Goal: Task Accomplishment & Management: Use online tool/utility

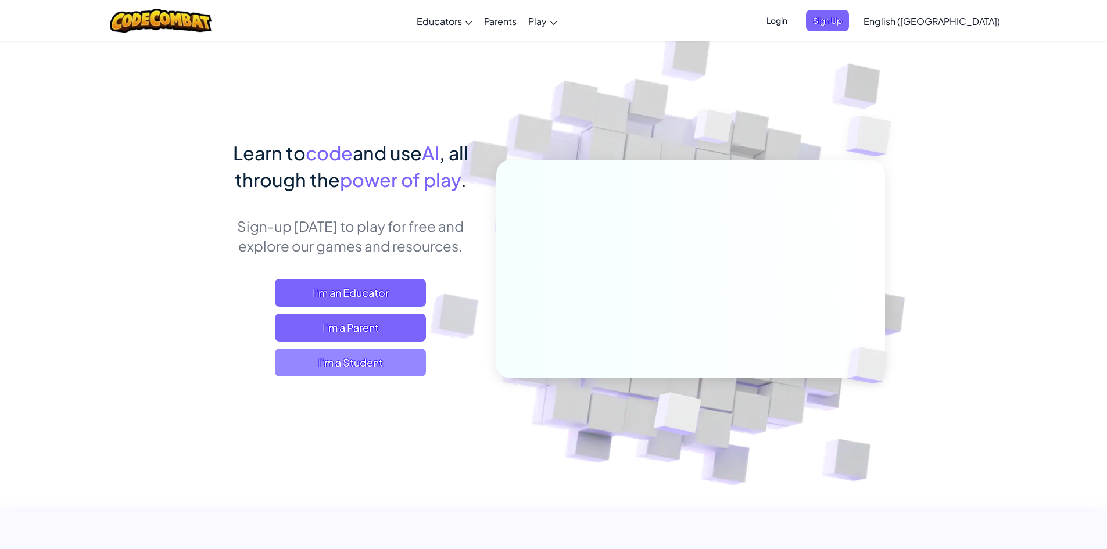
click at [320, 353] on span "I'm a Student" at bounding box center [350, 363] width 151 height 28
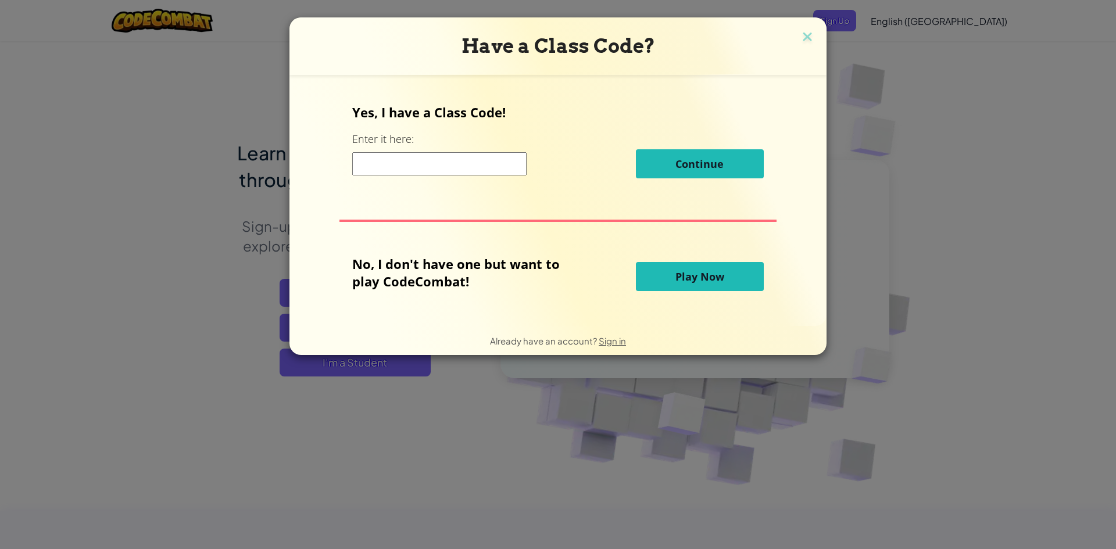
click at [680, 260] on div "No, I don't have one but want to play CodeCombat! Play Now" at bounding box center [557, 276] width 411 height 43
click at [687, 263] on button "Play Now" at bounding box center [700, 276] width 128 height 29
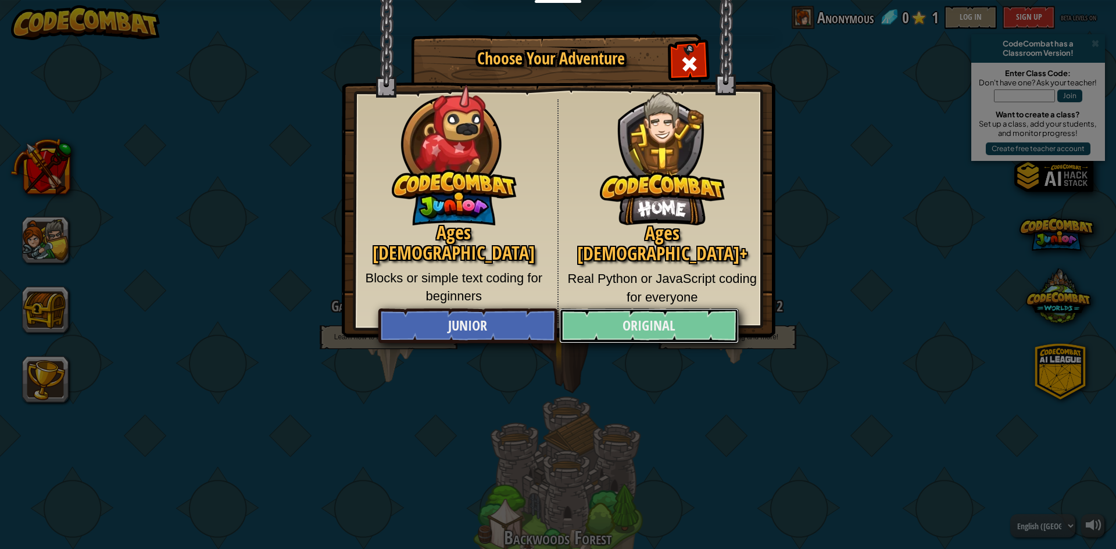
click at [606, 313] on link "Original" at bounding box center [648, 326] width 179 height 35
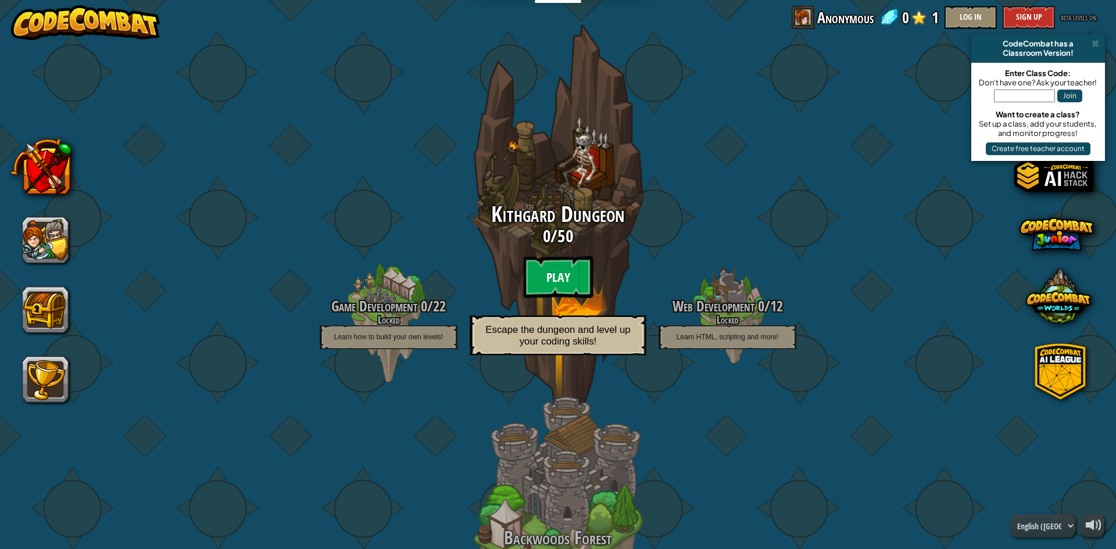
click at [543, 279] on btn "Play" at bounding box center [558, 277] width 70 height 42
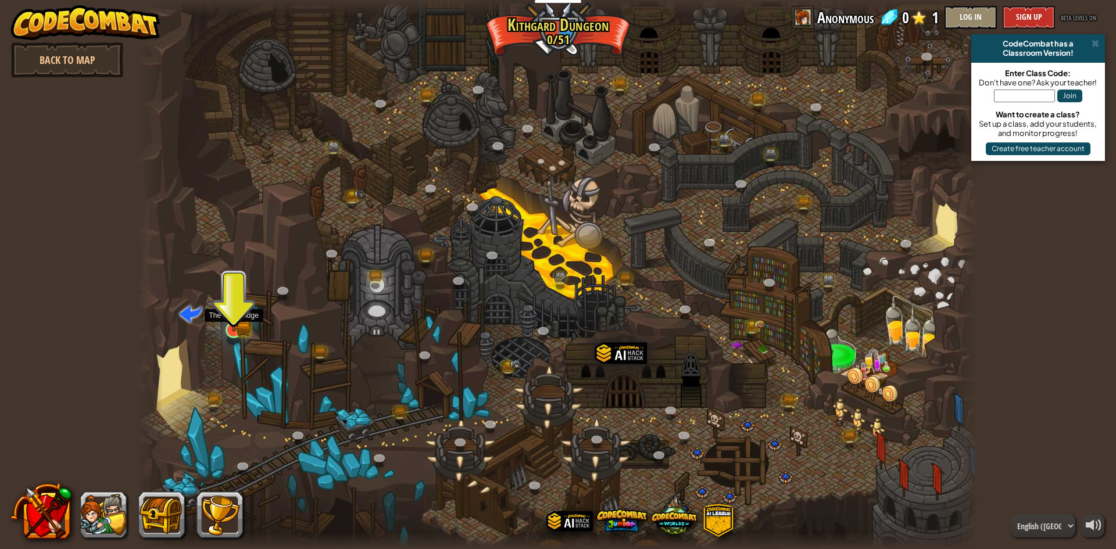
click at [234, 308] on img at bounding box center [233, 307] width 13 height 13
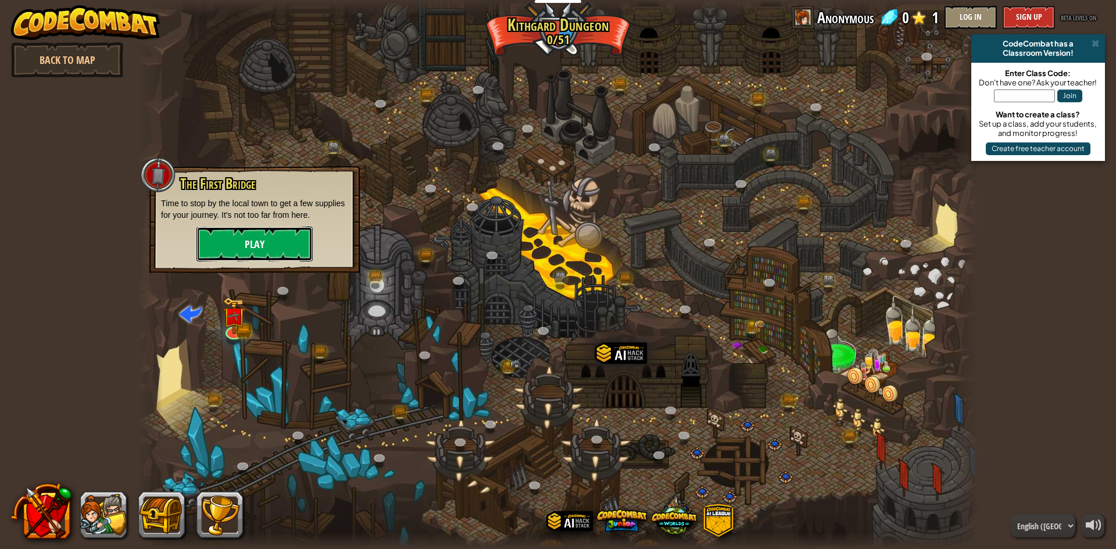
click at [260, 246] on button "Play" at bounding box center [254, 244] width 116 height 35
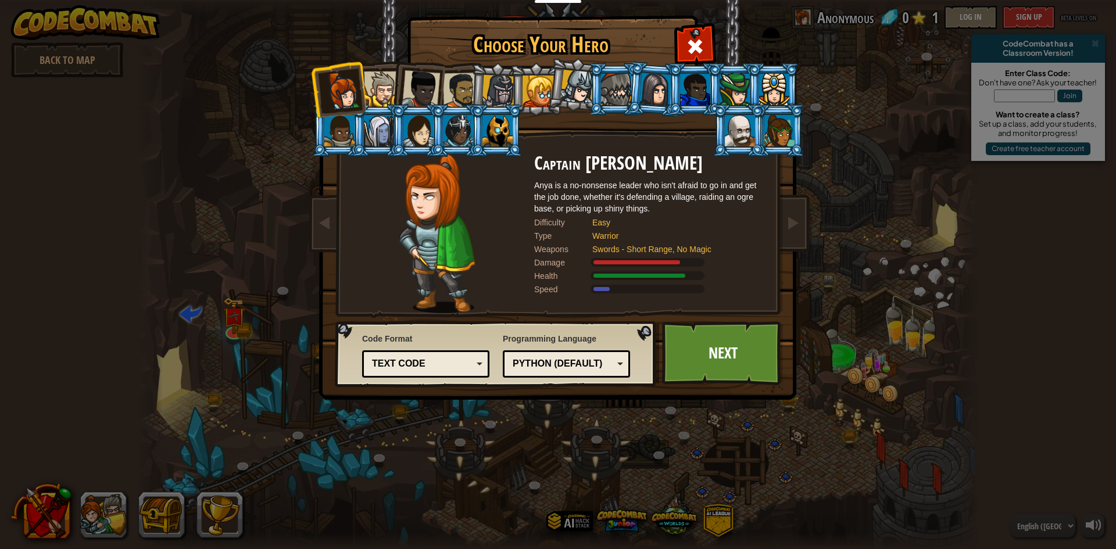
click at [506, 134] on div at bounding box center [497, 130] width 30 height 31
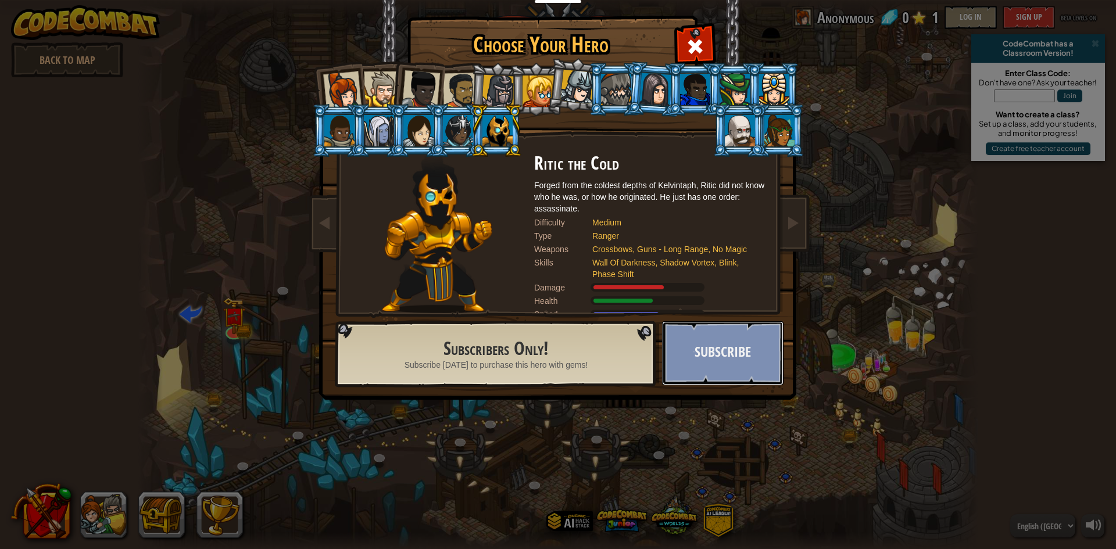
click at [730, 342] on button "Subscribe" at bounding box center [722, 353] width 121 height 64
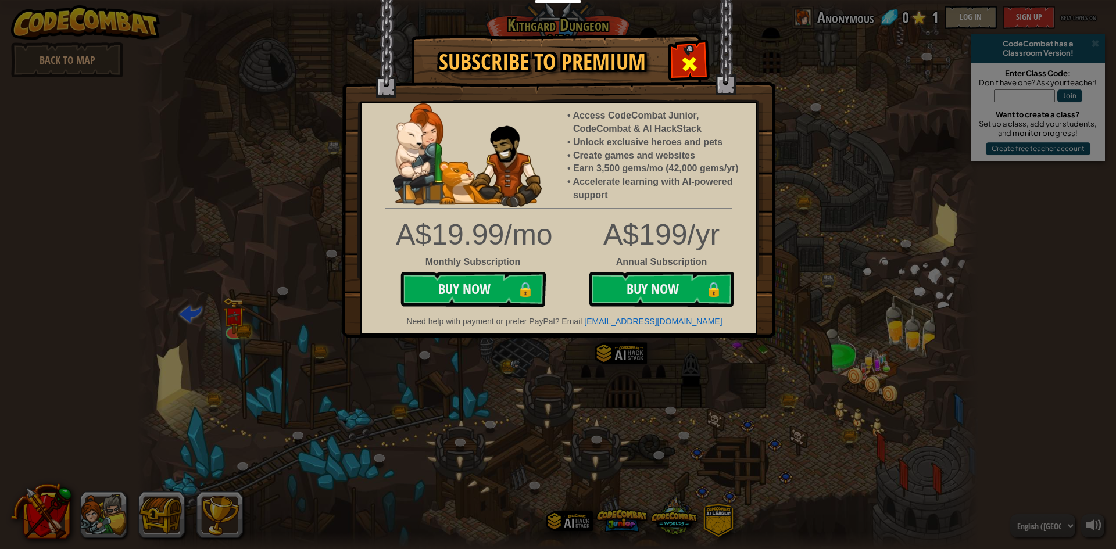
click at [676, 53] on div at bounding box center [688, 62] width 37 height 37
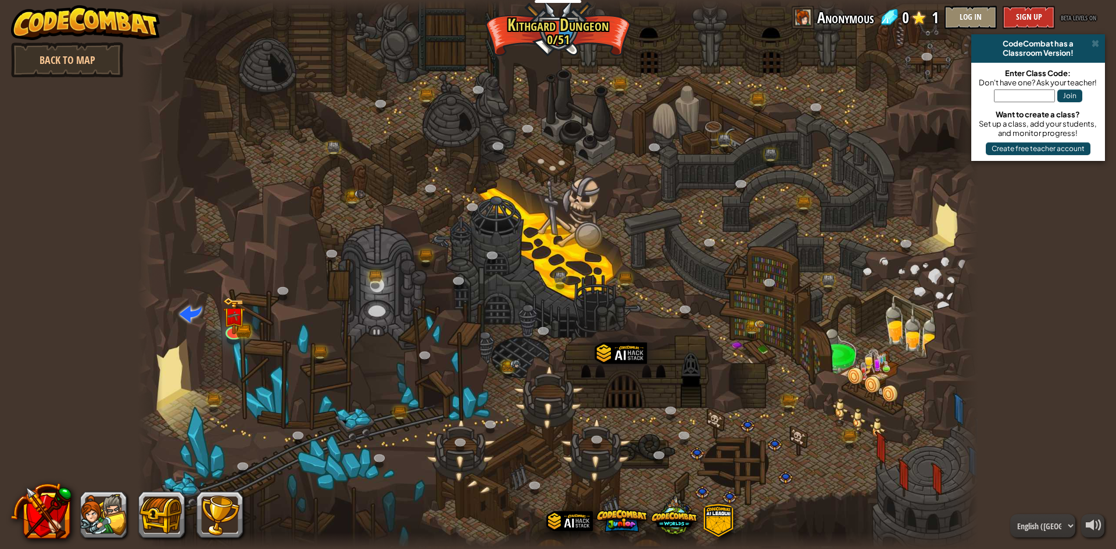
click at [196, 367] on div at bounding box center [558, 274] width 840 height 549
click at [229, 313] on img at bounding box center [233, 307] width 13 height 13
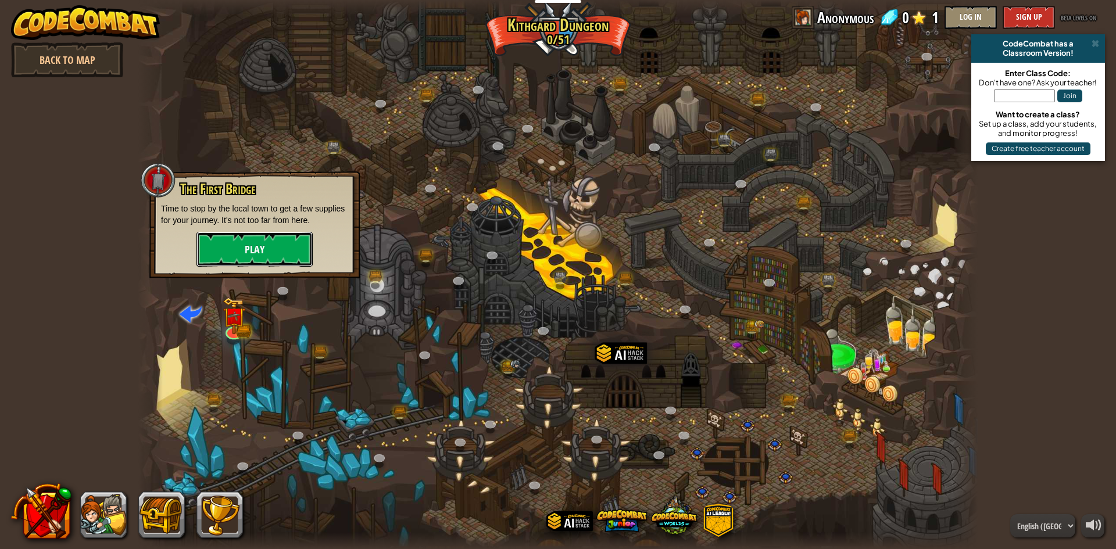
click at [266, 246] on button "Play" at bounding box center [254, 249] width 116 height 35
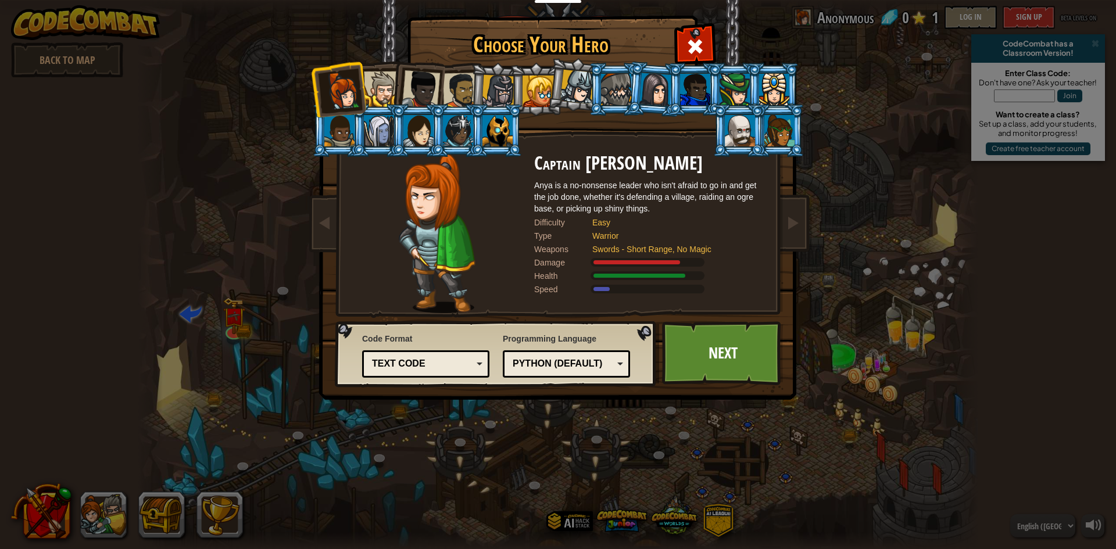
drag, startPoint x: 575, startPoint y: 94, endPoint x: 562, endPoint y: 89, distance: 13.4
click at [565, 90] on div at bounding box center [577, 87] width 34 height 34
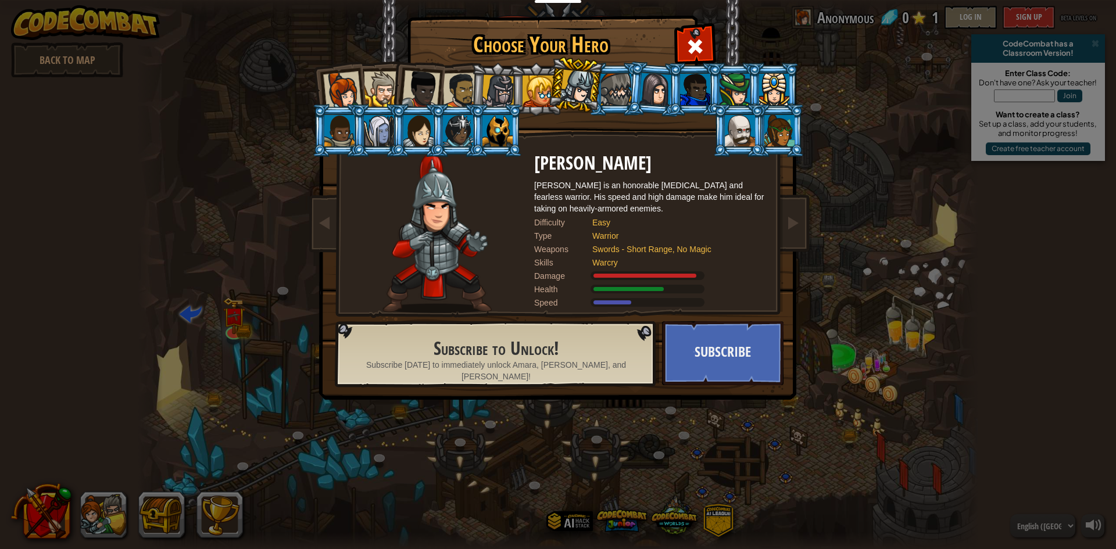
click at [532, 96] on div at bounding box center [537, 91] width 31 height 31
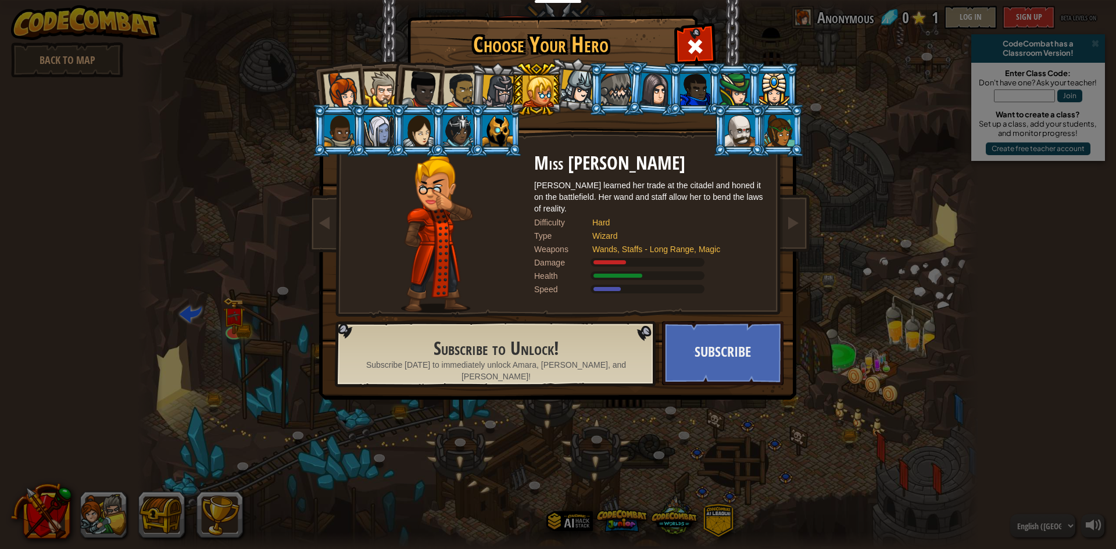
click at [498, 101] on div at bounding box center [498, 91] width 33 height 33
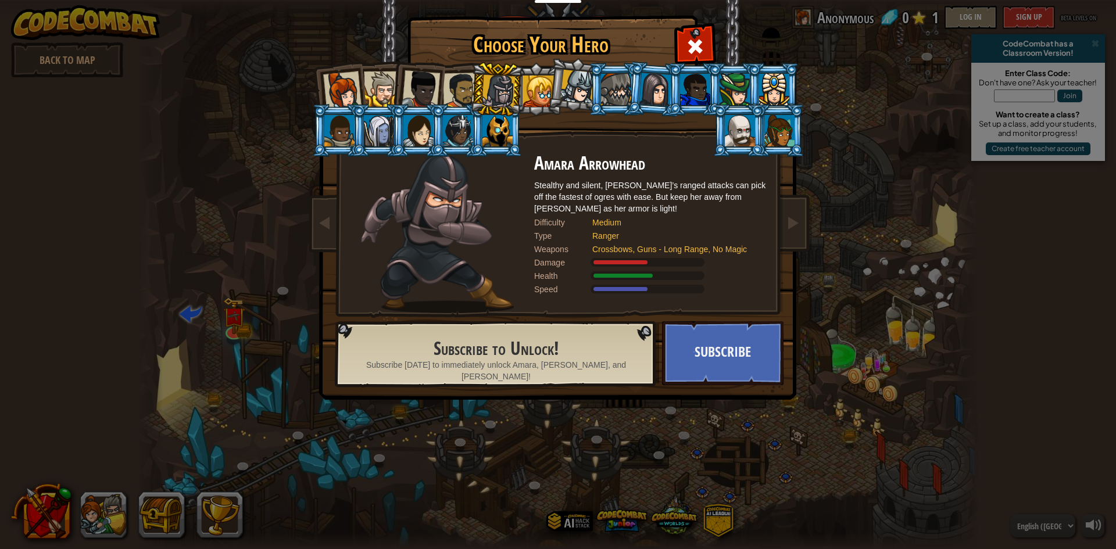
click at [462, 80] on div at bounding box center [461, 91] width 36 height 36
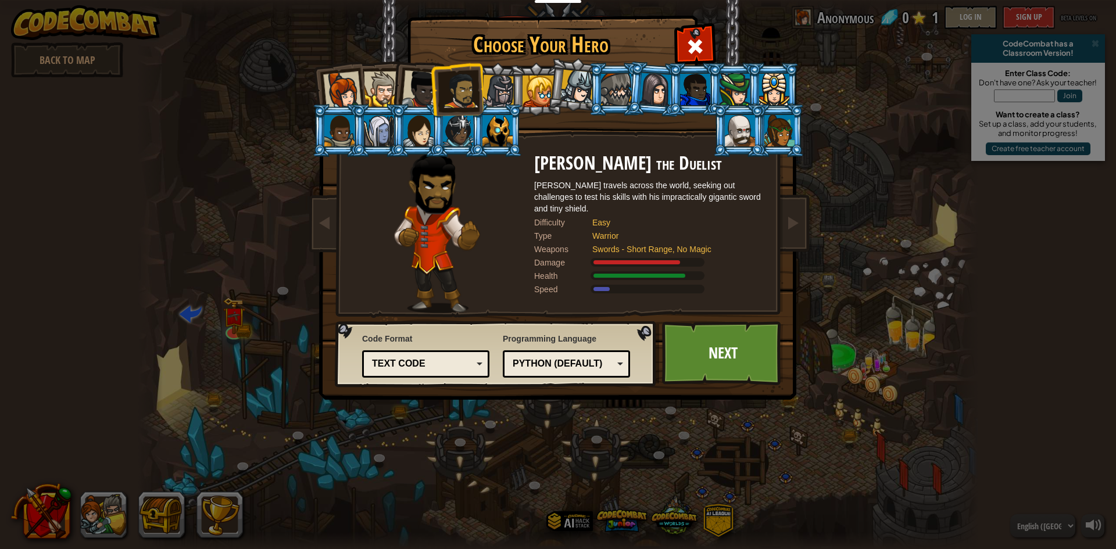
click at [368, 90] on div at bounding box center [381, 88] width 35 height 35
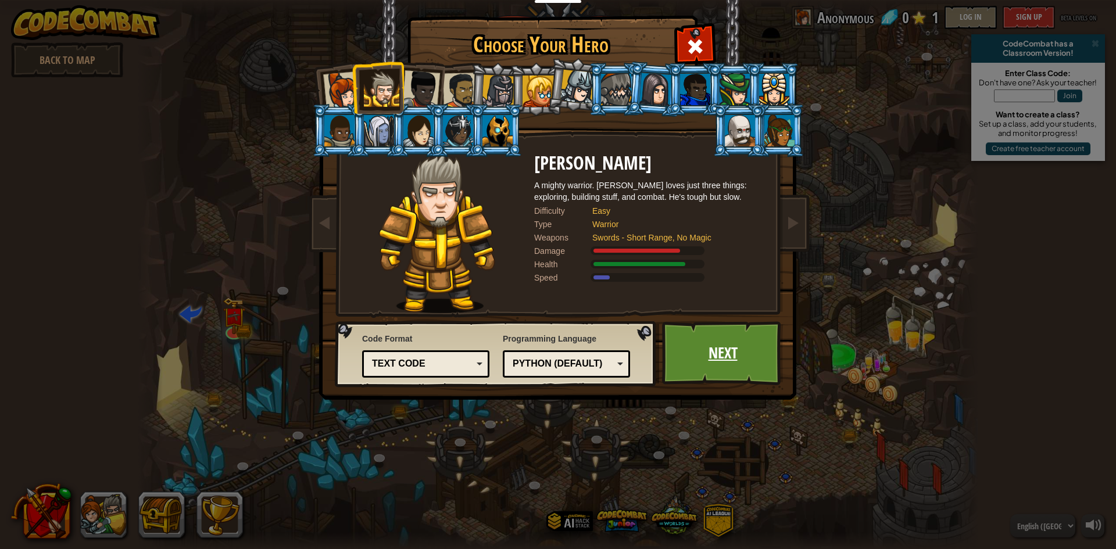
click at [752, 351] on link "Next" at bounding box center [722, 353] width 121 height 64
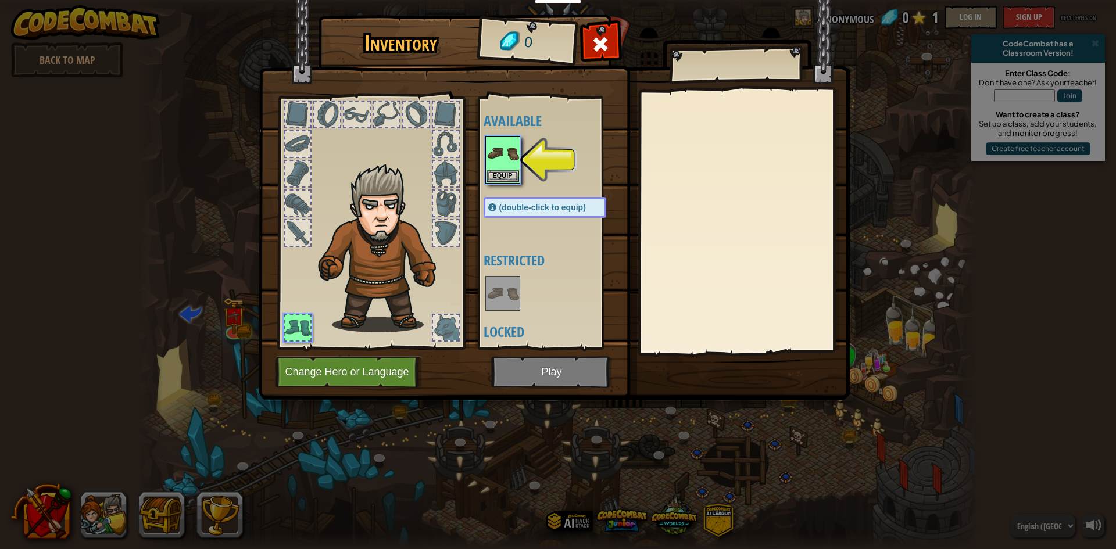
click at [586, 371] on img at bounding box center [554, 189] width 591 height 422
click at [501, 162] on img at bounding box center [502, 153] width 33 height 33
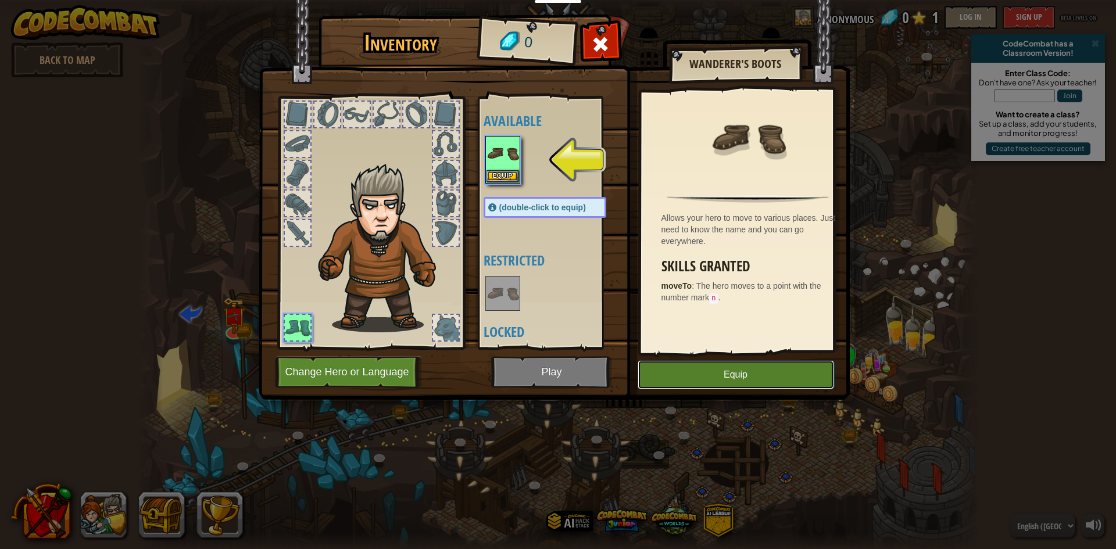
click at [735, 368] on button "Equip" at bounding box center [735, 374] width 196 height 29
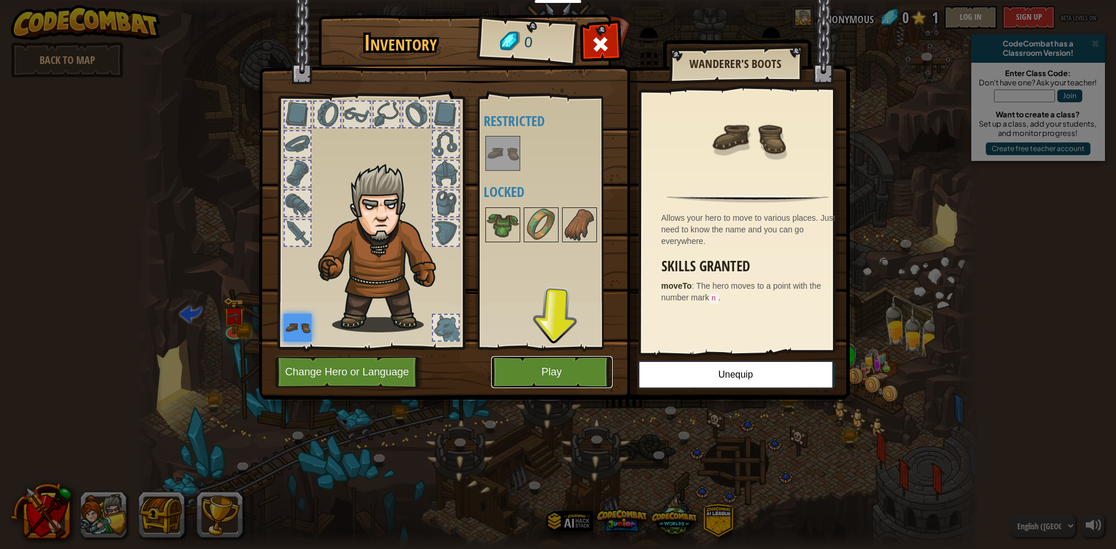
click at [560, 362] on button "Play" at bounding box center [551, 372] width 121 height 32
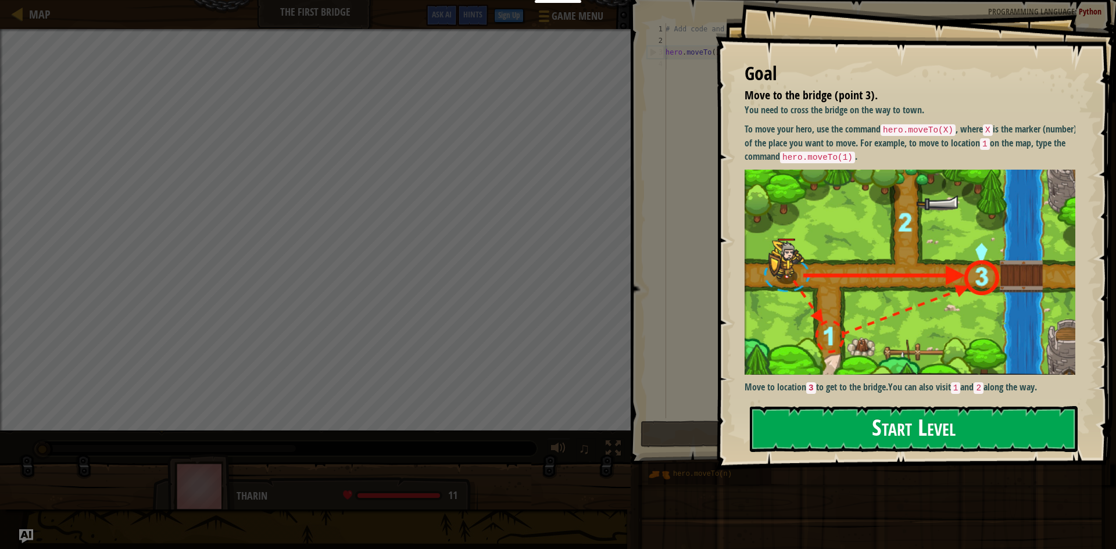
click at [861, 425] on button "Start Level" at bounding box center [914, 429] width 328 height 46
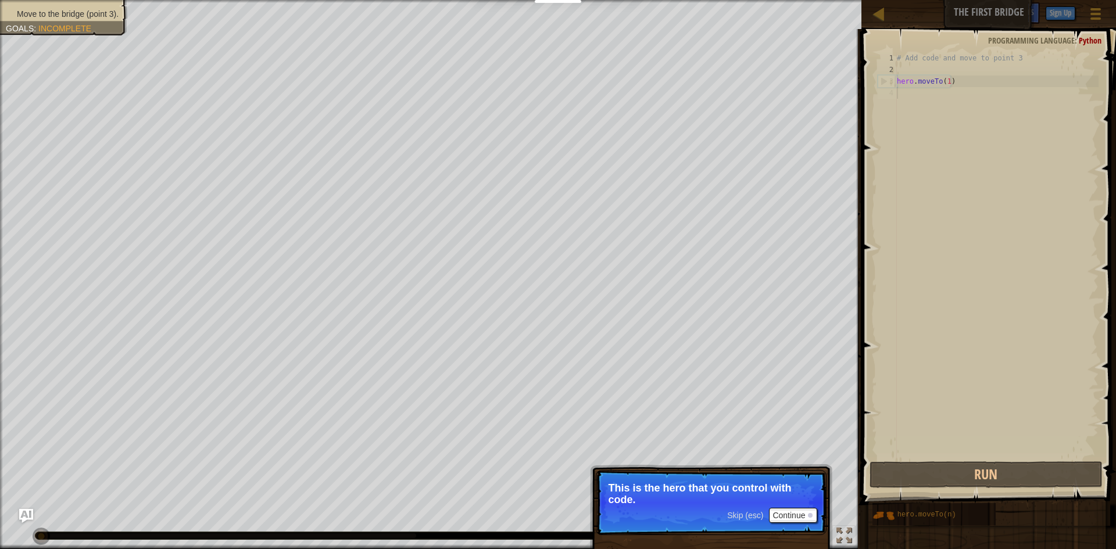
click at [713, 502] on p "This is the hero that you control with code." at bounding box center [711, 493] width 206 height 23
click at [795, 508] on button "Continue" at bounding box center [793, 515] width 48 height 15
click at [787, 515] on button "Continue" at bounding box center [793, 516] width 48 height 15
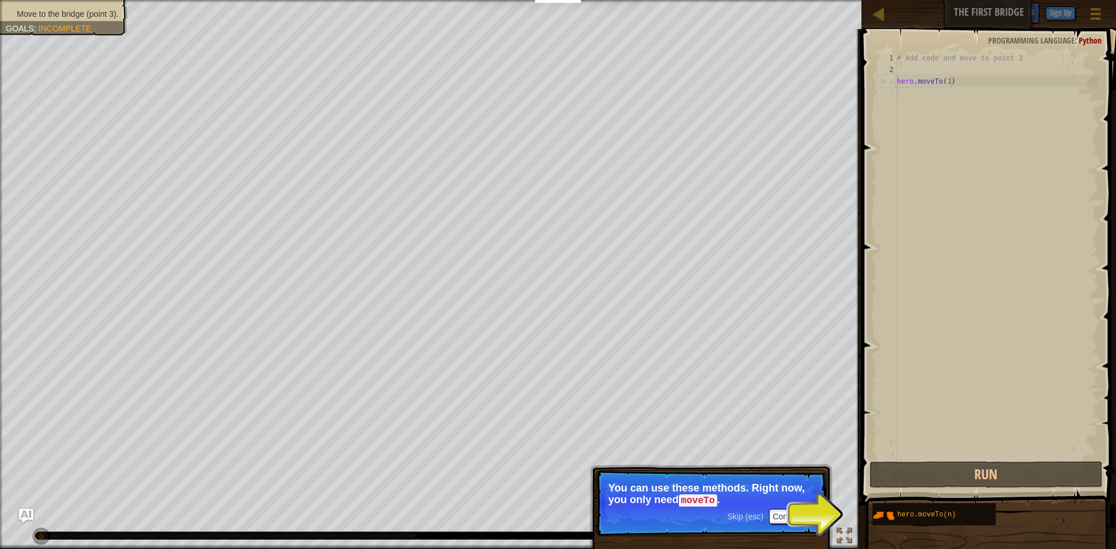
click at [748, 511] on div "Skip (esc) Continue" at bounding box center [772, 516] width 90 height 15
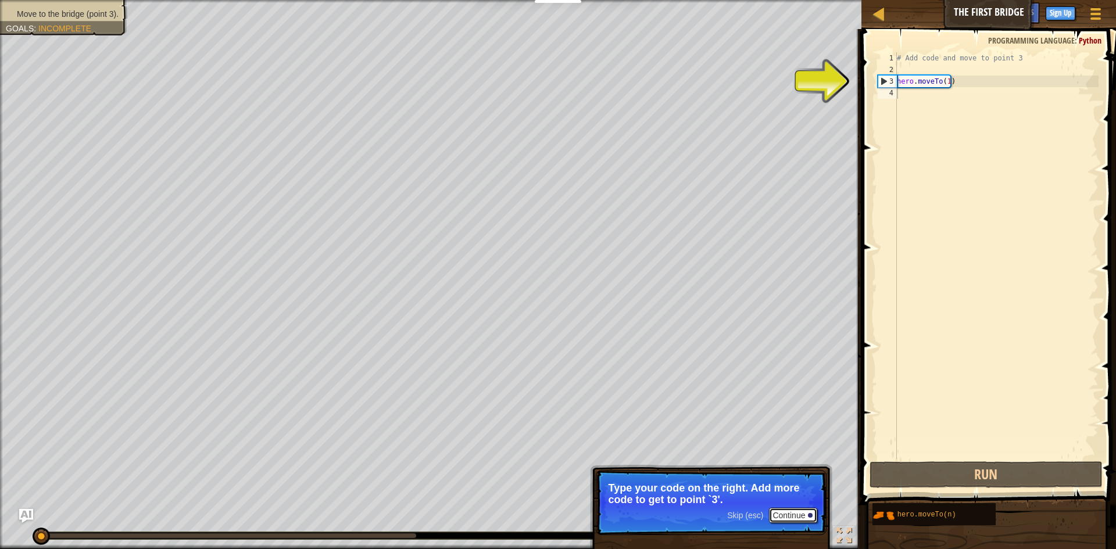
click at [784, 511] on button "Continue" at bounding box center [793, 515] width 48 height 15
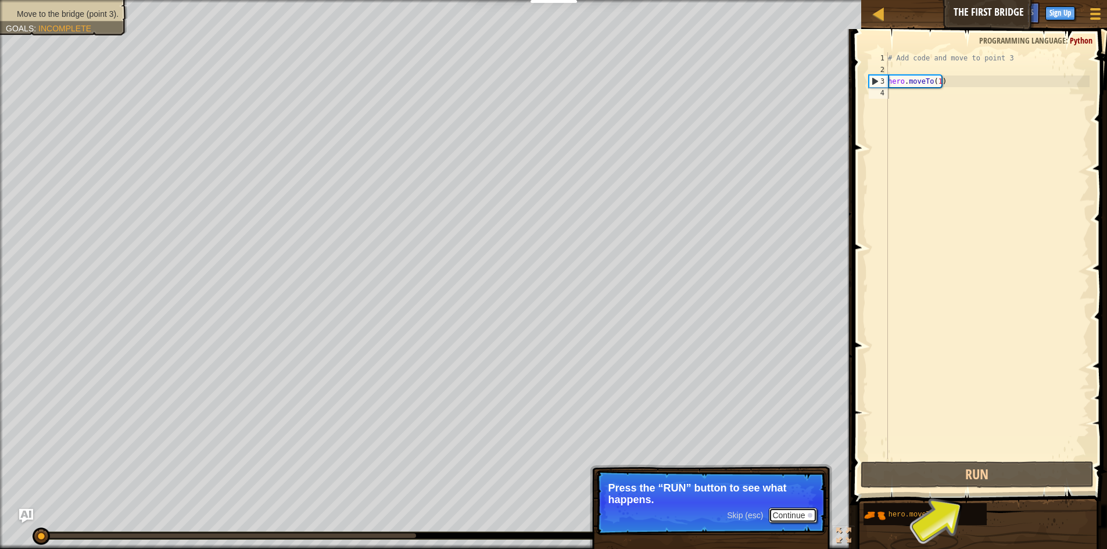
click at [799, 512] on button "Continue" at bounding box center [793, 515] width 48 height 15
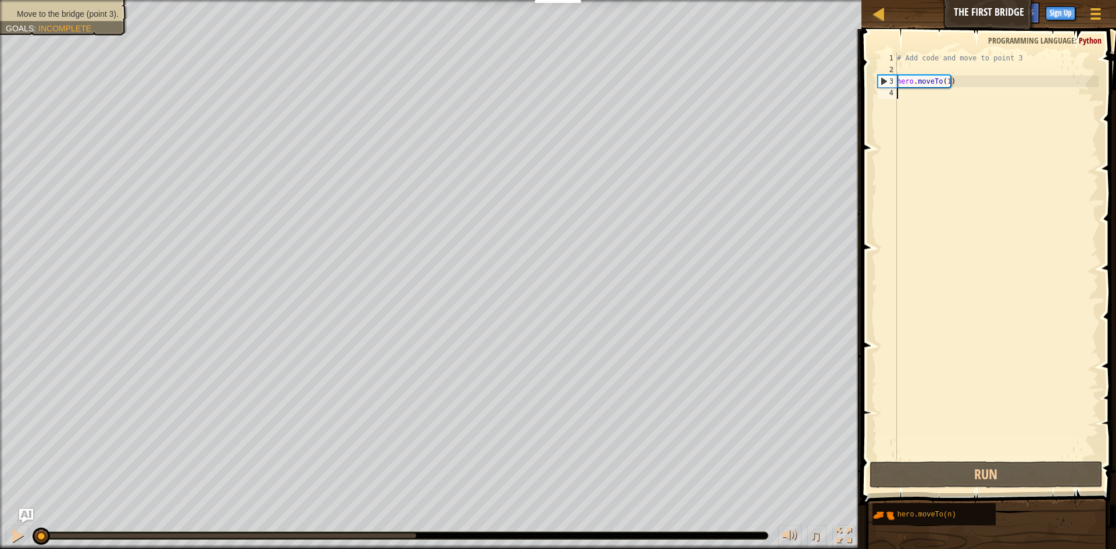
drag, startPoint x: 931, startPoint y: 88, endPoint x: 989, endPoint y: 119, distance: 66.0
click at [989, 119] on div "# Add code and move to point 3 hero . moveTo ( 1 )" at bounding box center [996, 267] width 204 height 430
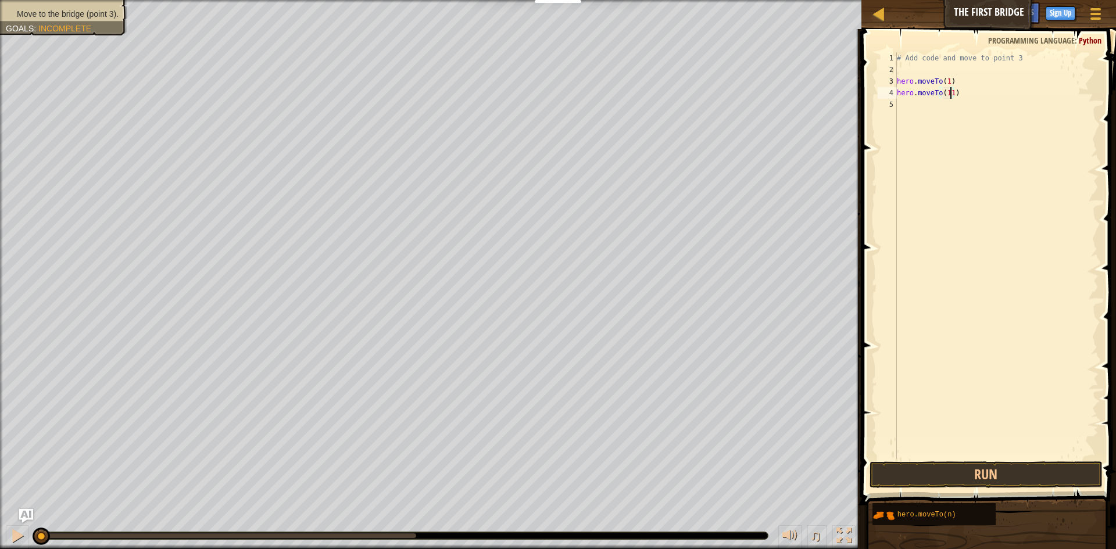
type textarea "hero.moveTo(111)"
click at [403, 540] on div "Move to the bridge (point 3). Goals : Incomplete ♫ Tharin 11 x: 5 y: 15 x: 10 y…" at bounding box center [558, 274] width 1116 height 549
type textarea "]"
drag, startPoint x: 998, startPoint y: 80, endPoint x: 962, endPoint y: 96, distance: 39.0
click at [989, 84] on div "# Add code and move to point 3 hero . moveTo ( 1 ) hero . moveTo ( 111 ) ]" at bounding box center [998, 267] width 200 height 430
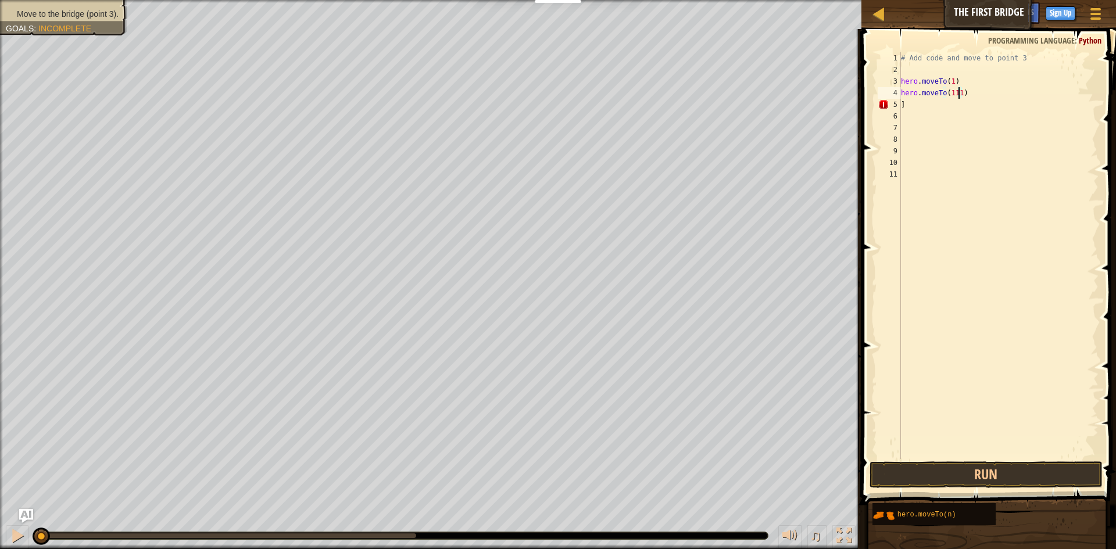
click at [959, 98] on div "# Add code and move to point 3 hero . moveTo ( 1 ) hero . moveTo ( 111 ) ]" at bounding box center [998, 267] width 200 height 430
click at [935, 106] on div "# Add code and move to point 3 hero . moveTo ( 1 ) hero . moveTo ( 111 ) ]" at bounding box center [998, 267] width 200 height 430
click at [961, 95] on div "# Add code and move to point 3 hero . moveTo ( 1 ) hero . moveTo ( 111 ) ]" at bounding box center [998, 267] width 200 height 430
click at [958, 96] on div "# Add code and move to point 3 hero . moveTo ( 1 ) hero . moveTo ( 111 ) ]" at bounding box center [998, 267] width 200 height 430
click at [951, 83] on div "# Add code and move to point 3 hero . moveTo ( 1 ) hero . moveTo ]" at bounding box center [998, 267] width 200 height 430
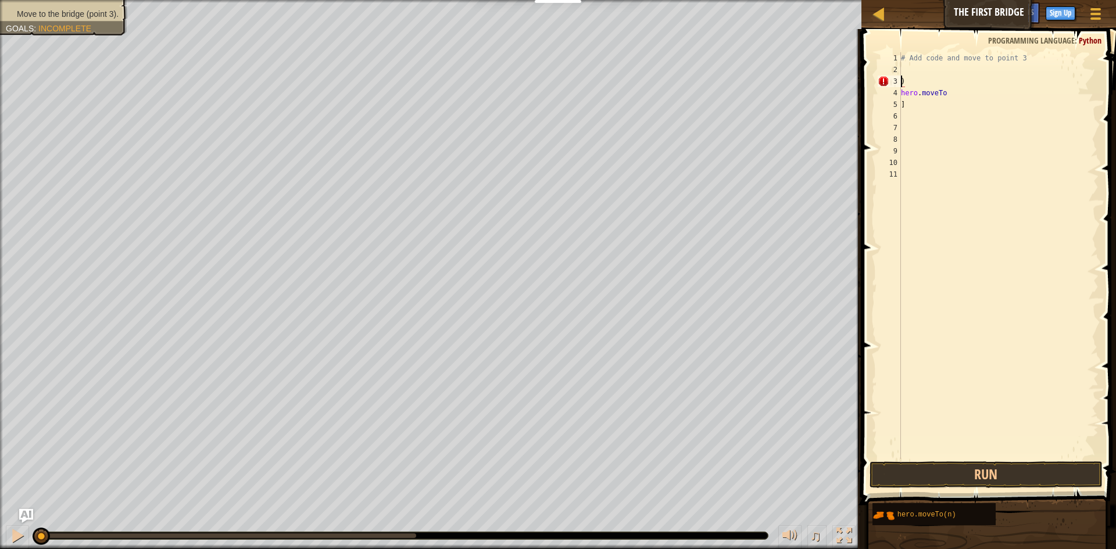
click at [945, 93] on div "# Add code and move to point 3 ) hero . moveTo ]" at bounding box center [998, 267] width 200 height 430
type textarea "h"
click at [1023, 61] on div "# Add code and move to point 3 ) ]" at bounding box center [998, 267] width 200 height 430
type textarea "#"
click at [895, 55] on div "1" at bounding box center [888, 58] width 23 height 12
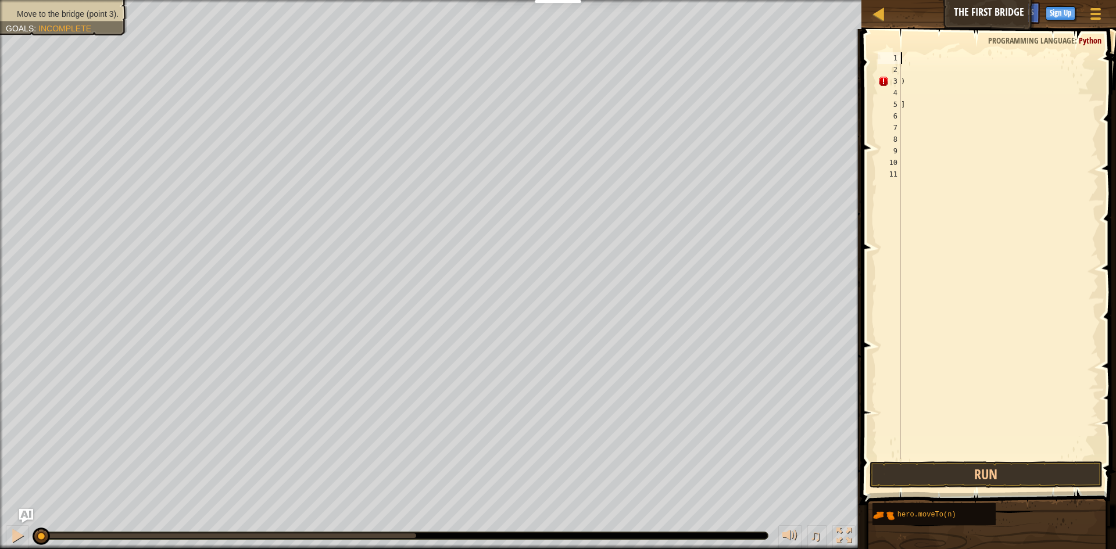
click at [890, 53] on div "1" at bounding box center [888, 58] width 23 height 12
drag, startPoint x: 879, startPoint y: 77, endPoint x: 885, endPoint y: 75, distance: 6.6
type textarea ")"
click at [1001, 38] on span "Programming language" at bounding box center [1031, 40] width 87 height 11
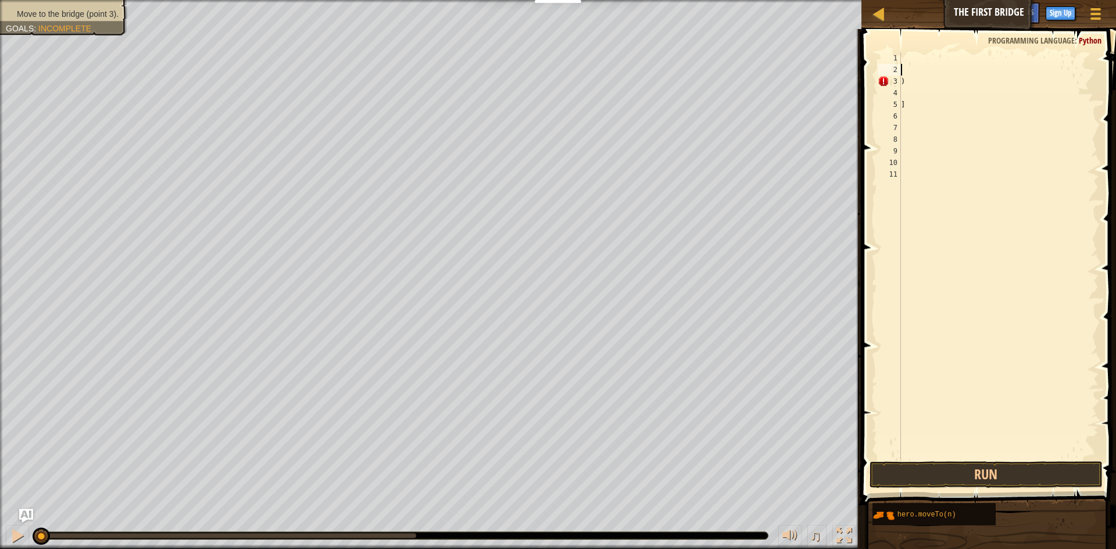
click at [896, 56] on div "1" at bounding box center [888, 58] width 23 height 12
drag, startPoint x: 896, startPoint y: 56, endPoint x: 935, endPoint y: 41, distance: 42.5
click at [935, 41] on div "1 2 3 4 5 6 7 8 9 10 11 ) ] ההההההההההההההההההההההההההההההההההההההההההההההההההה…" at bounding box center [987, 290] width 258 height 510
click at [935, 41] on span at bounding box center [990, 250] width 264 height 510
click at [922, 59] on div ") ]" at bounding box center [998, 267] width 200 height 430
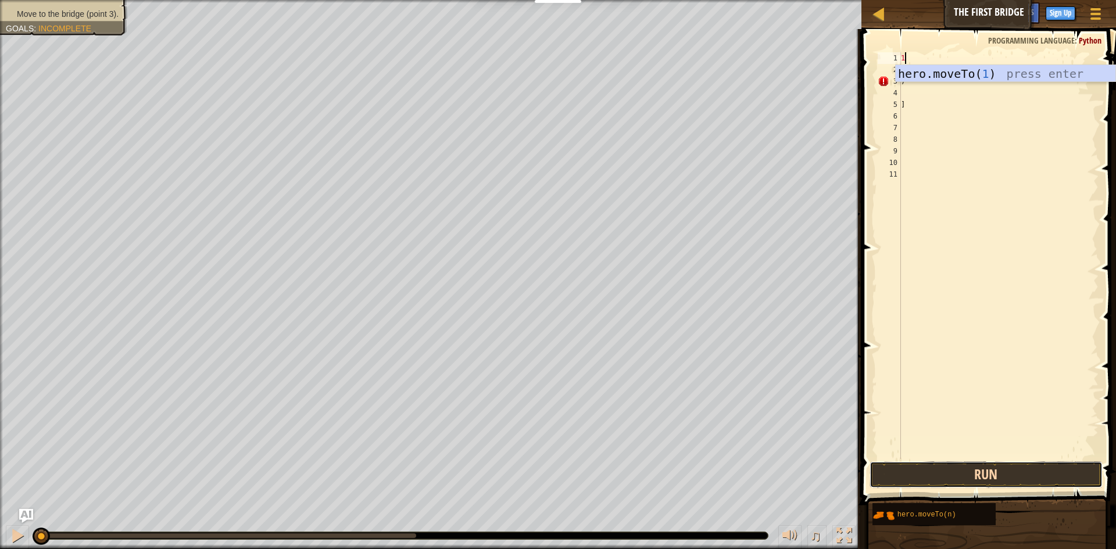
click at [982, 479] on button "Run" at bounding box center [985, 474] width 233 height 27
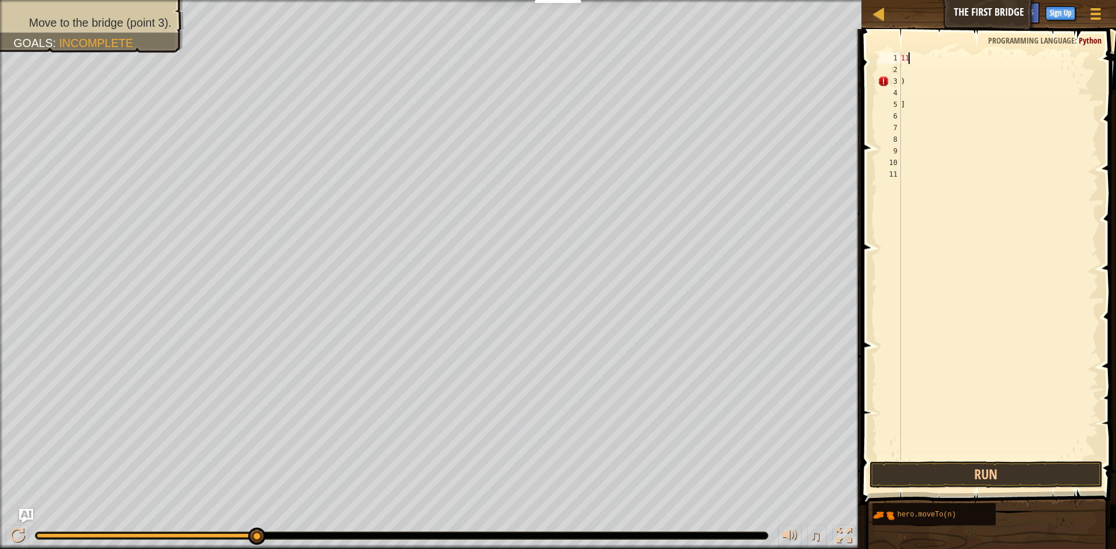
type textarea "1"
type textarea "3"
drag, startPoint x: 1008, startPoint y: 475, endPoint x: 1028, endPoint y: 466, distance: 21.6
click at [1014, 473] on button "Run" at bounding box center [985, 474] width 233 height 27
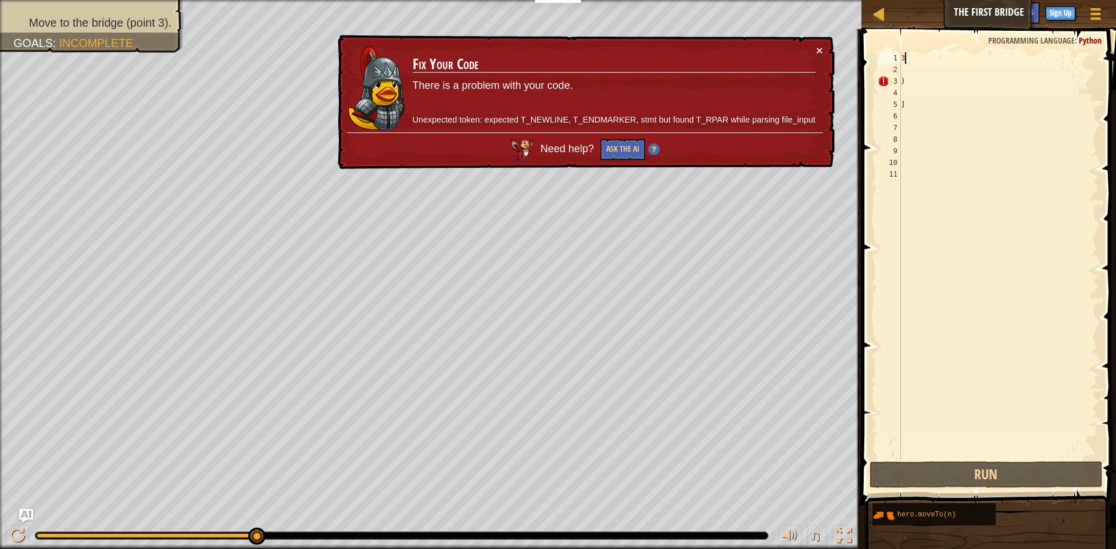
click at [819, 43] on div "× Fix Your Code There is a problem with your code. Unexpected token: expected T…" at bounding box center [584, 102] width 499 height 135
click at [965, 61] on div "3 ) ]" at bounding box center [998, 267] width 200 height 430
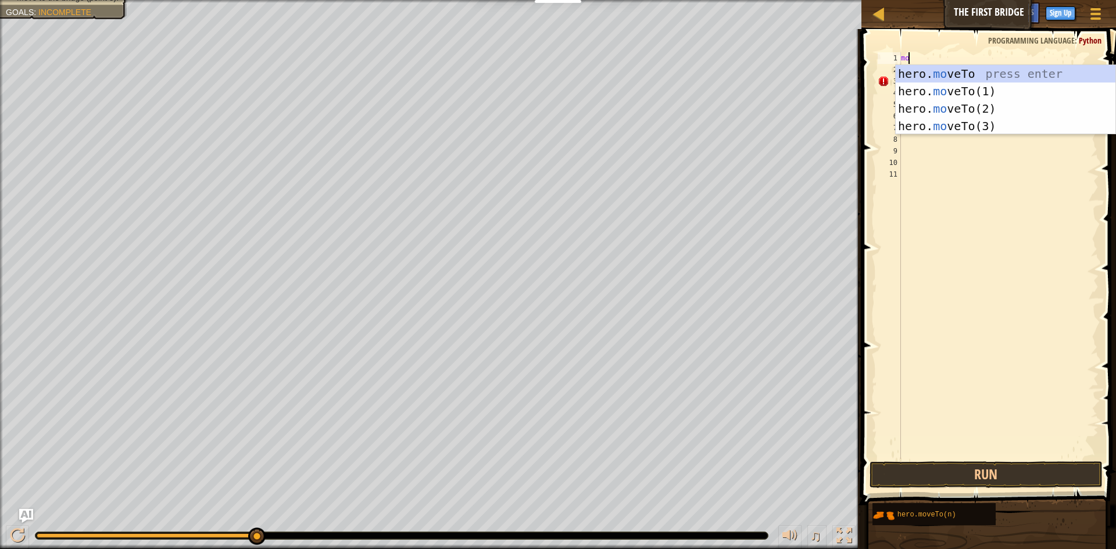
scroll to position [5, 1]
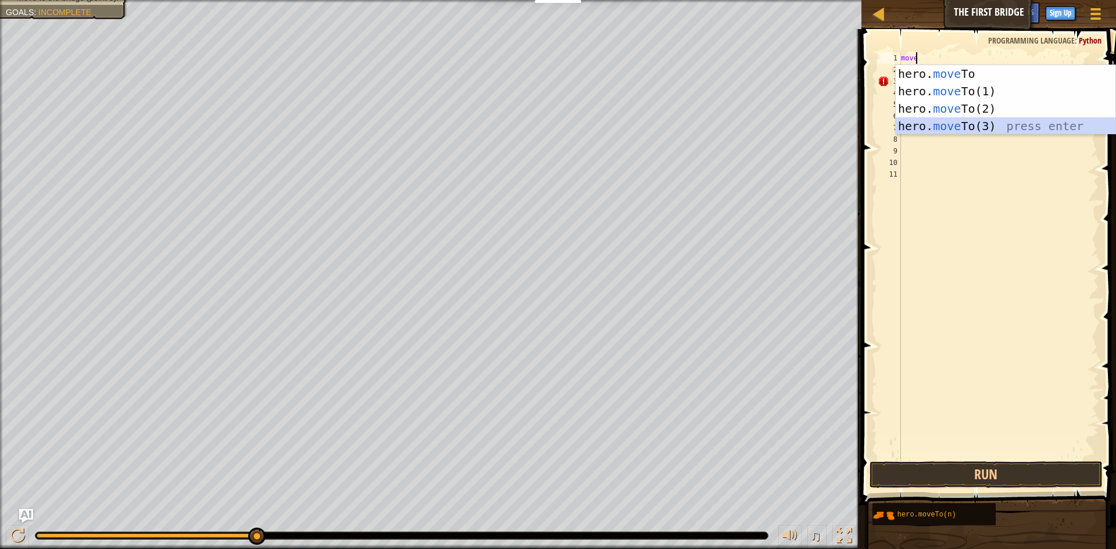
click at [1034, 120] on div "hero. move To press enter hero. move To(1) press enter hero. move To(2) press e…" at bounding box center [1005, 117] width 220 height 105
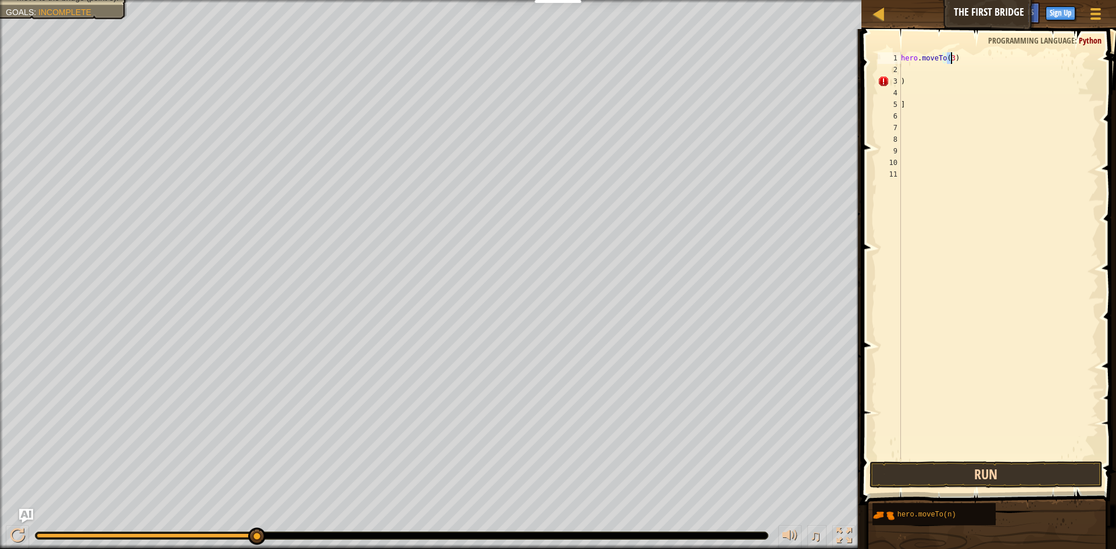
type textarea "hero.moveTo(3)"
click at [1000, 469] on button "Run" at bounding box center [985, 474] width 233 height 27
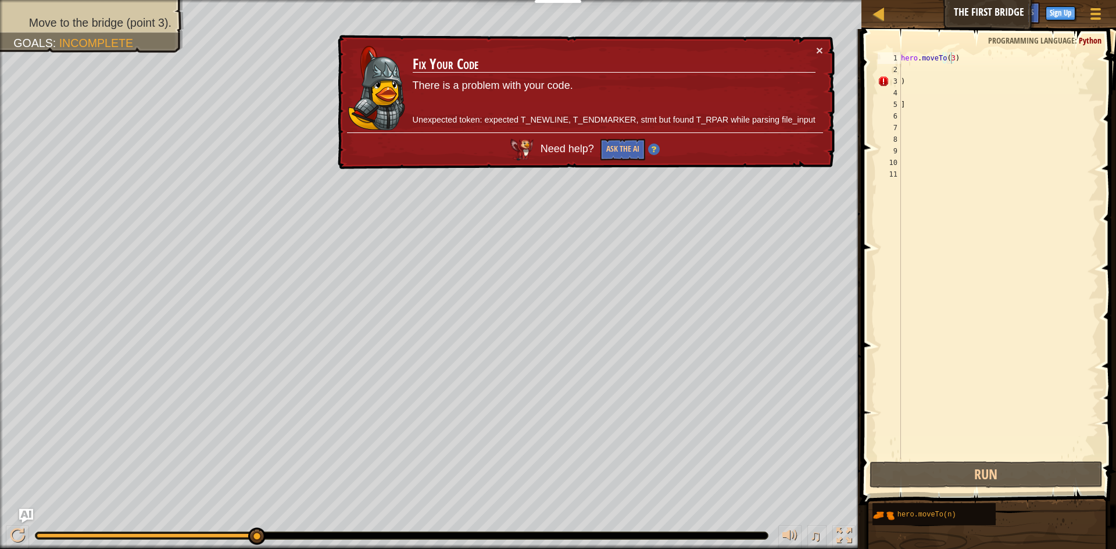
click at [814, 44] on div "× Fix Your Code There is a problem with your code. Unexpected token: expected T…" at bounding box center [584, 102] width 499 height 135
click at [820, 46] on button "×" at bounding box center [819, 50] width 7 height 12
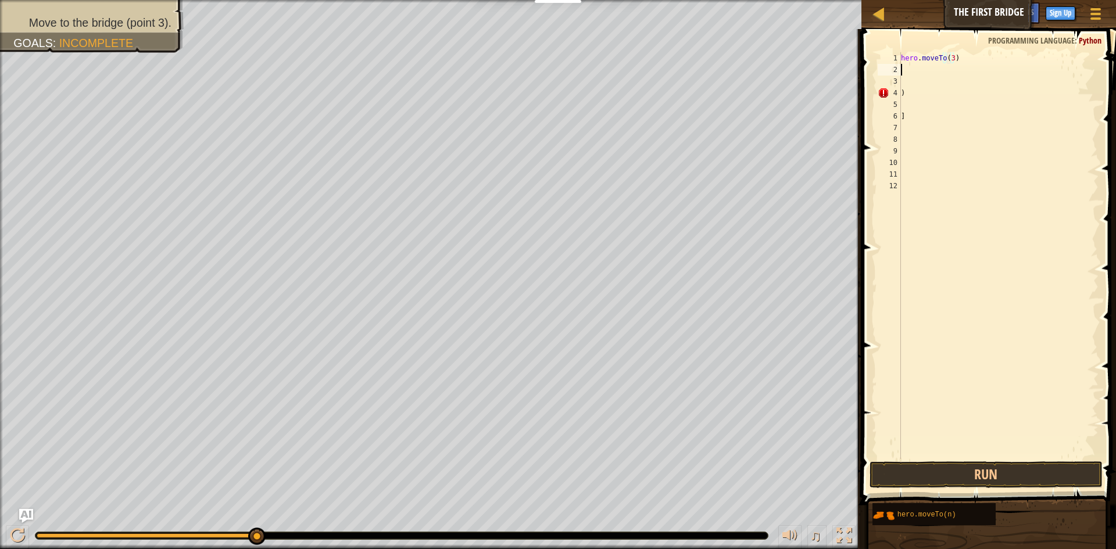
scroll to position [5, 0]
drag, startPoint x: 903, startPoint y: 485, endPoint x: 913, endPoint y: 479, distance: 12.0
click at [913, 479] on button "Run" at bounding box center [985, 474] width 233 height 27
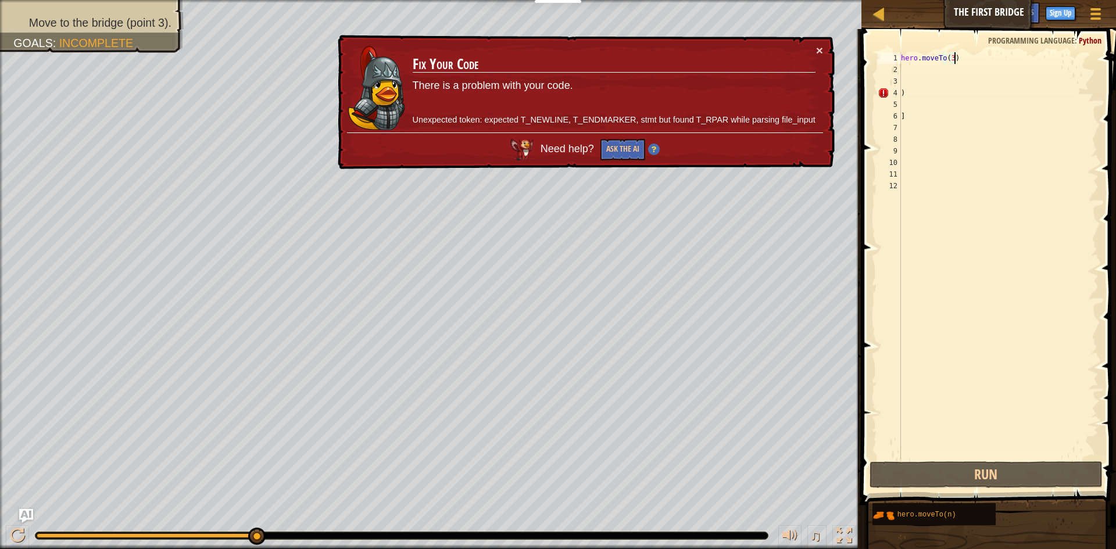
click at [957, 54] on div "hero . moveTo ( 3 ) ) ]" at bounding box center [998, 267] width 200 height 430
type textarea "hero.moveTo(3)"
click at [935, 477] on button "Run" at bounding box center [985, 474] width 233 height 27
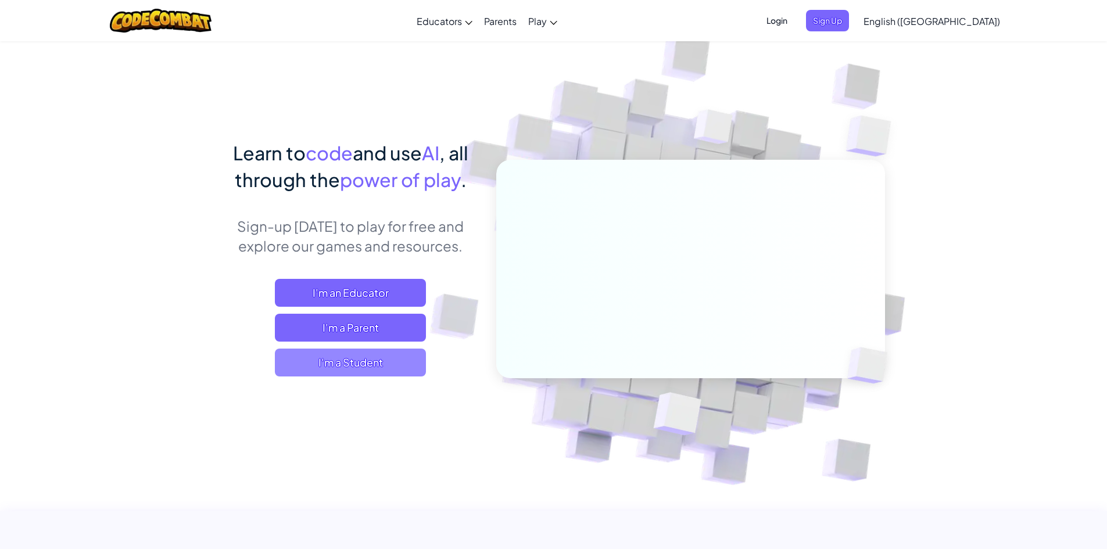
click at [367, 358] on span "I'm a Student" at bounding box center [350, 363] width 151 height 28
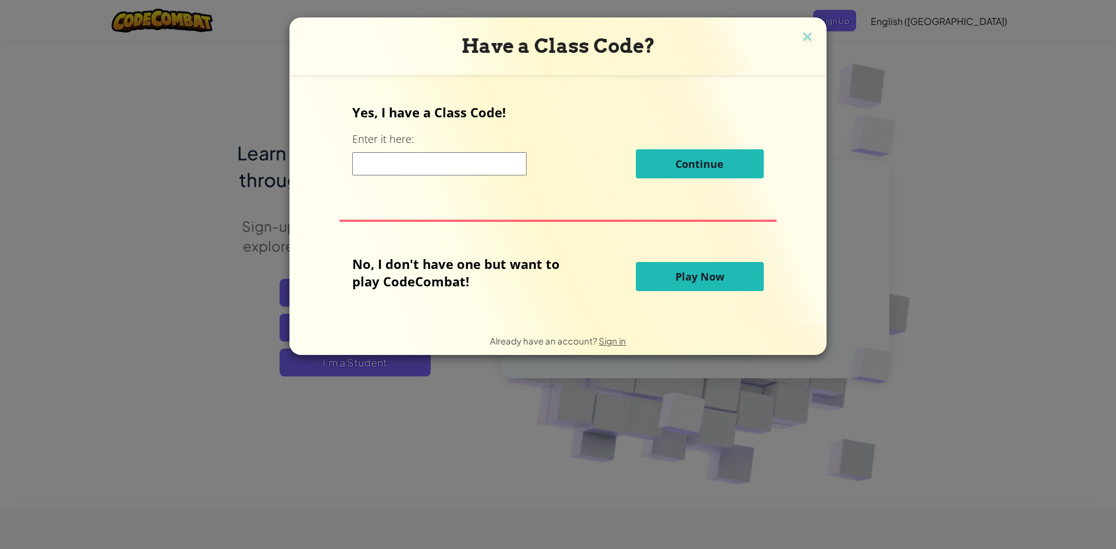
click at [675, 262] on button "Play Now" at bounding box center [700, 276] width 128 height 29
